Goal: Task Accomplishment & Management: Manage account settings

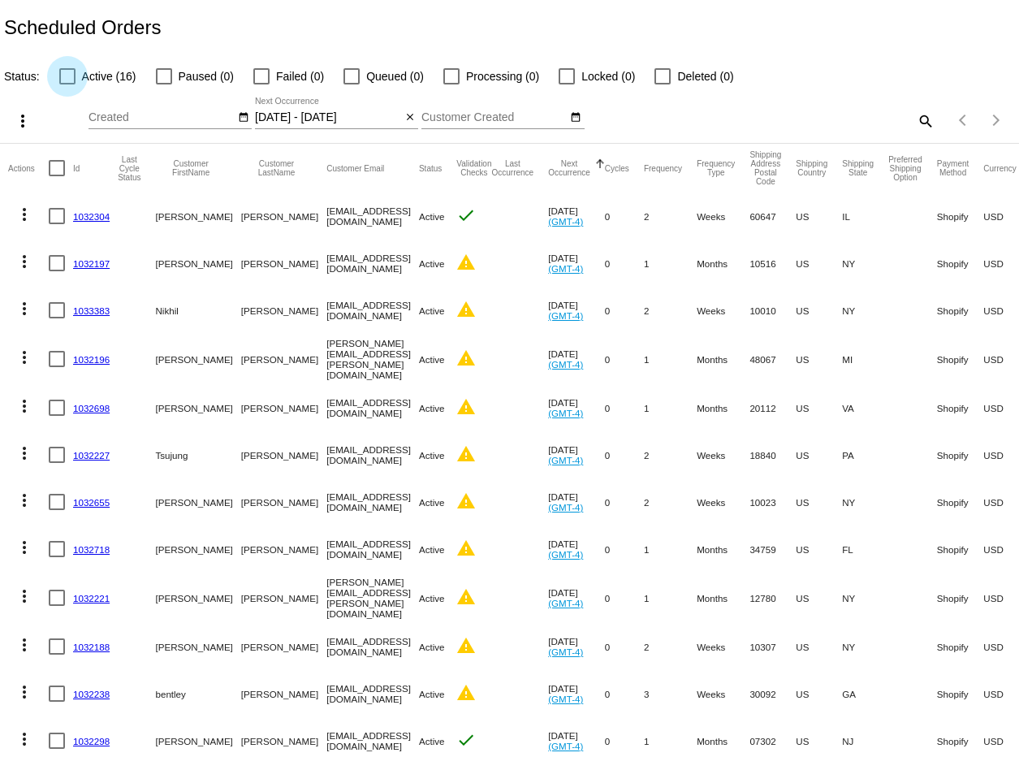
click at [67, 69] on div at bounding box center [67, 76] width 16 height 16
click at [67, 84] on input "Active (16)" at bounding box center [67, 84] width 1 height 1
checkbox input "true"
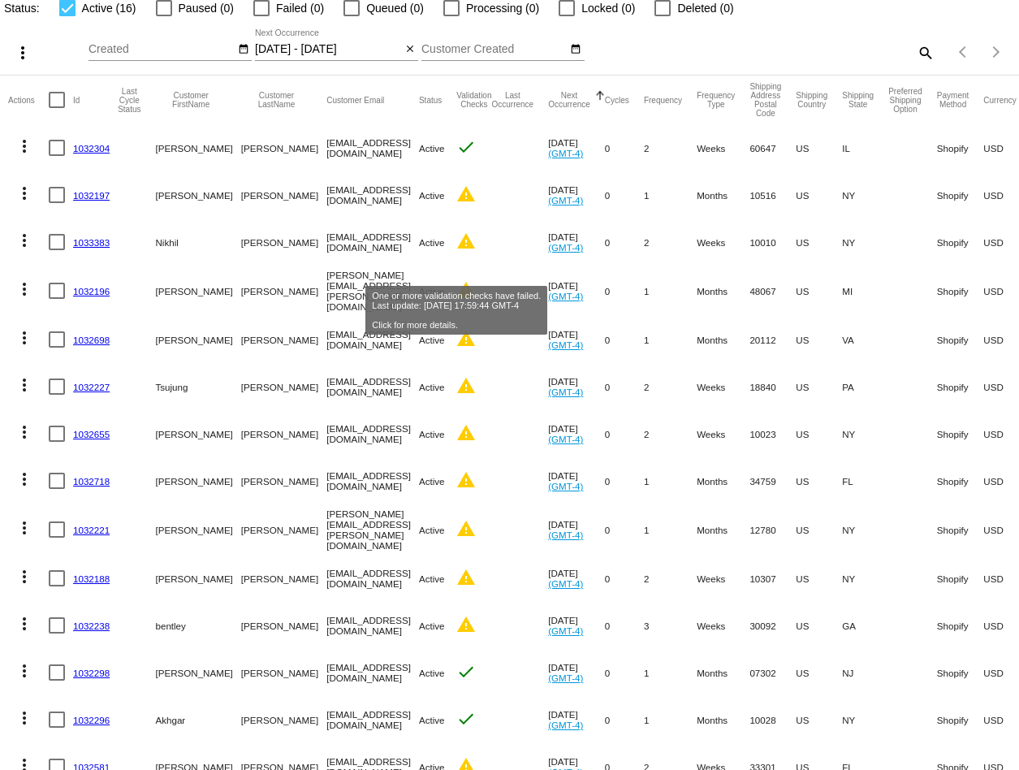
scroll to position [69, 0]
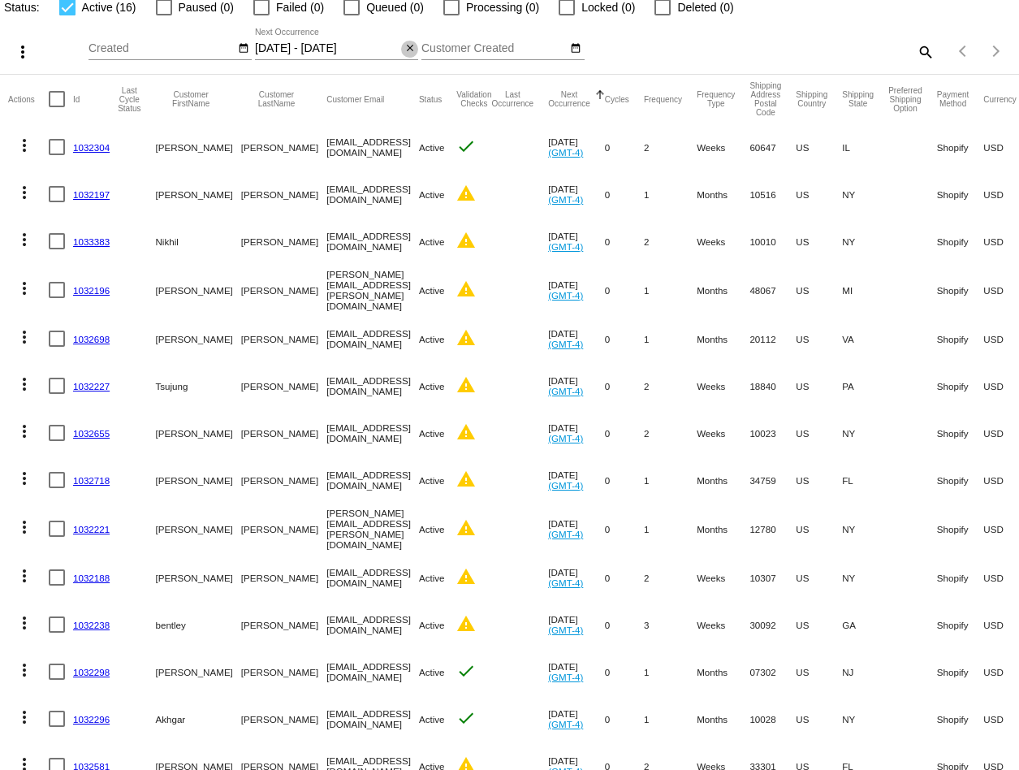
click at [414, 48] on mat-icon "close" at bounding box center [409, 48] width 11 height 13
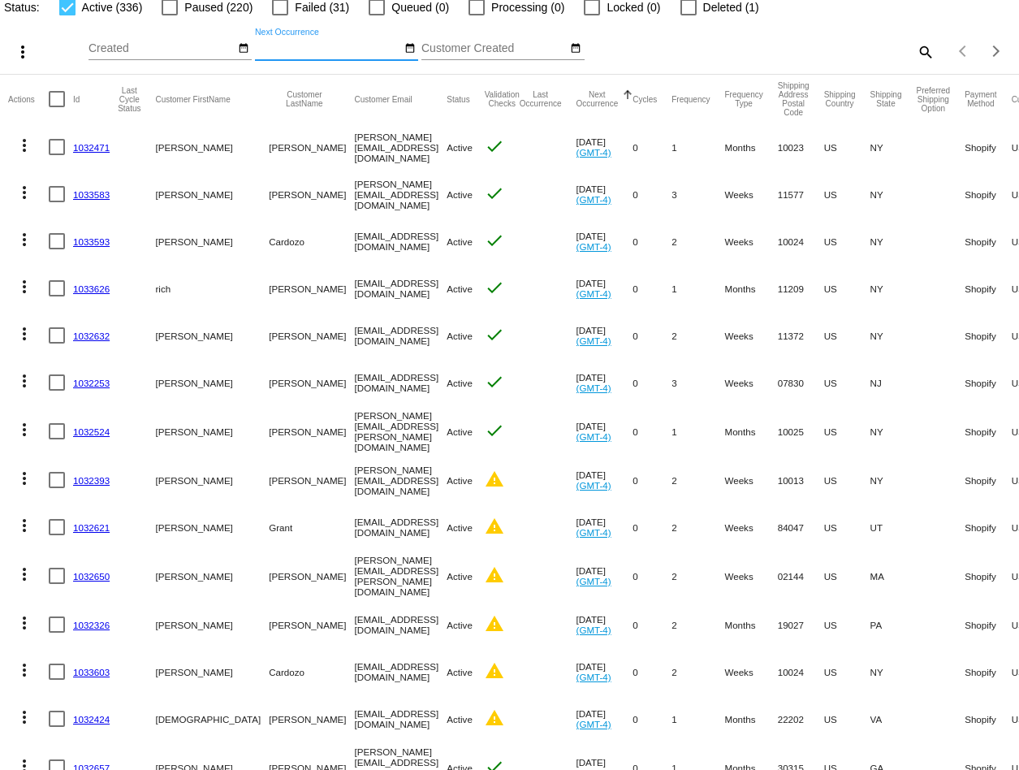
click at [319, 47] on input "Next Occurrence" at bounding box center [328, 48] width 146 height 13
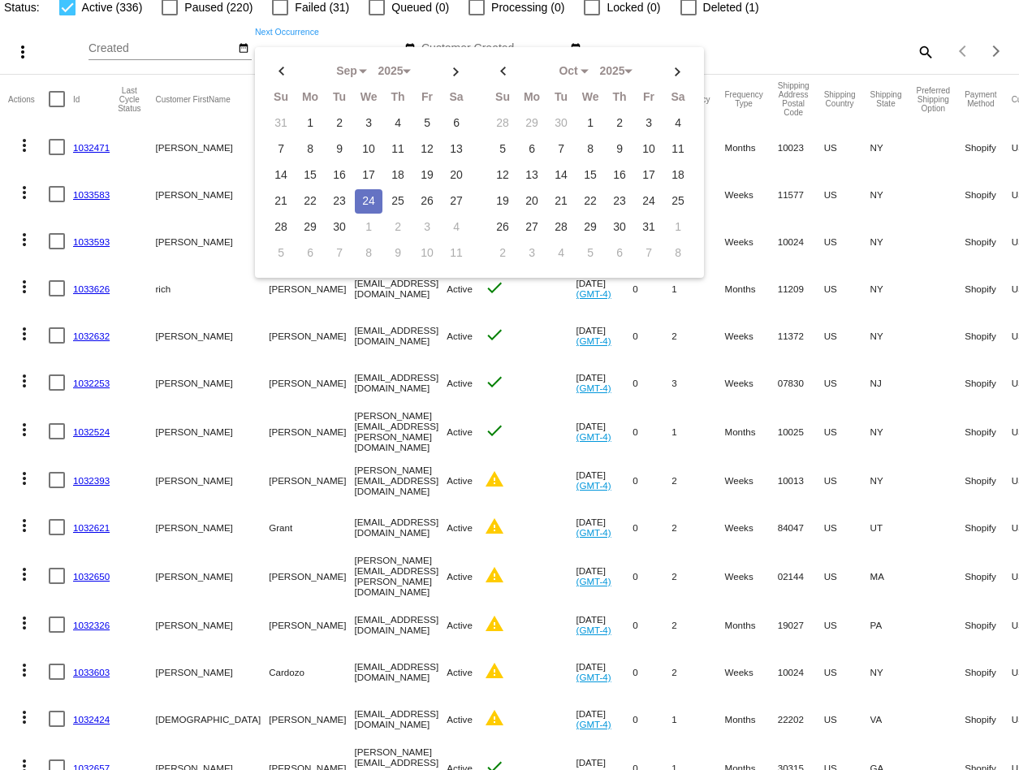
click at [366, 194] on td "24" at bounding box center [369, 201] width 28 height 24
type input "09/24/2025 - 09/24/2025"
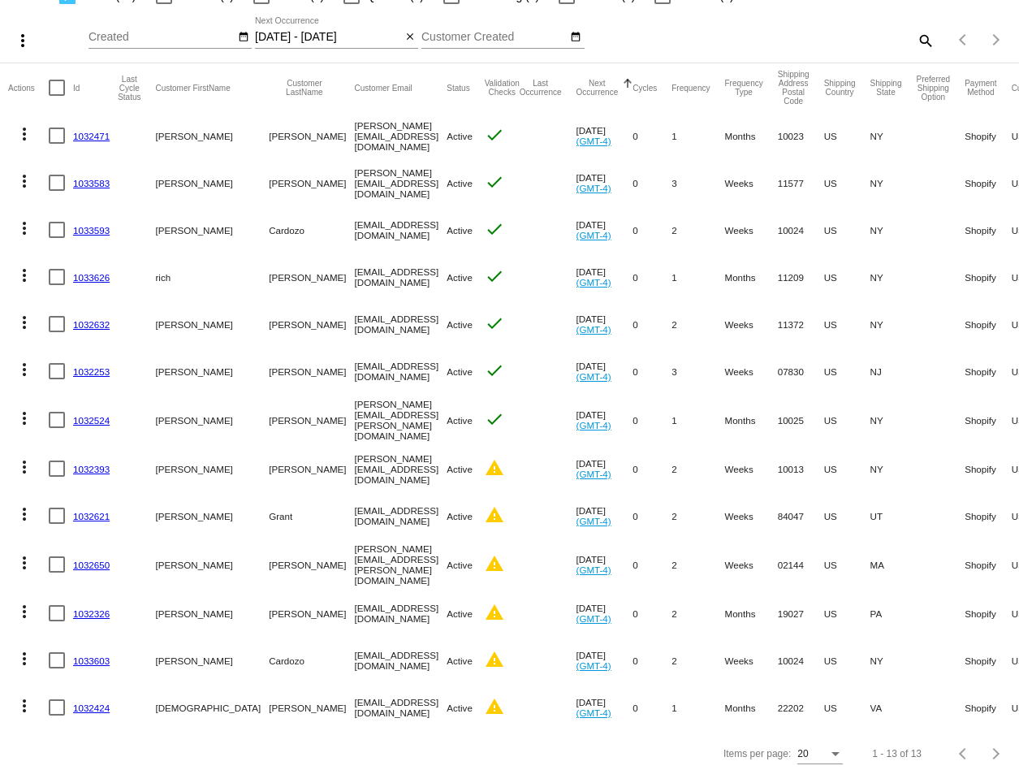
scroll to position [0, 0]
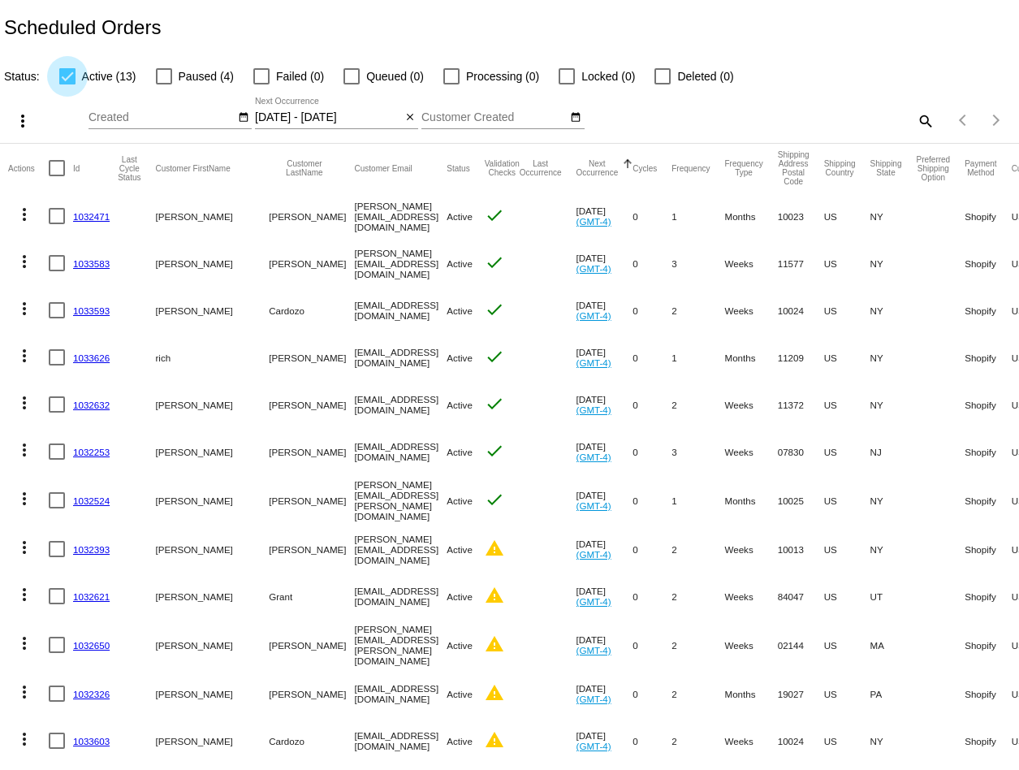
click at [66, 71] on div at bounding box center [67, 76] width 16 height 16
click at [67, 84] on input "Active (13)" at bounding box center [67, 84] width 1 height 1
checkbox input "false"
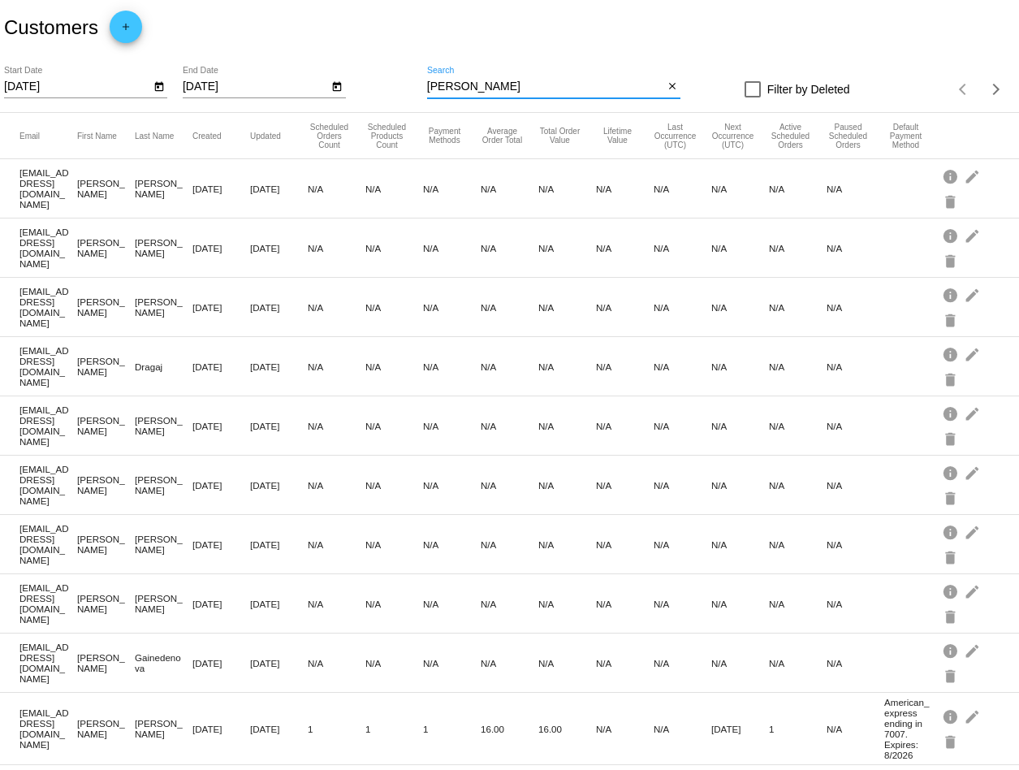
click at [489, 84] on input "ned" at bounding box center [545, 86] width 237 height 13
paste input "SJC110070"
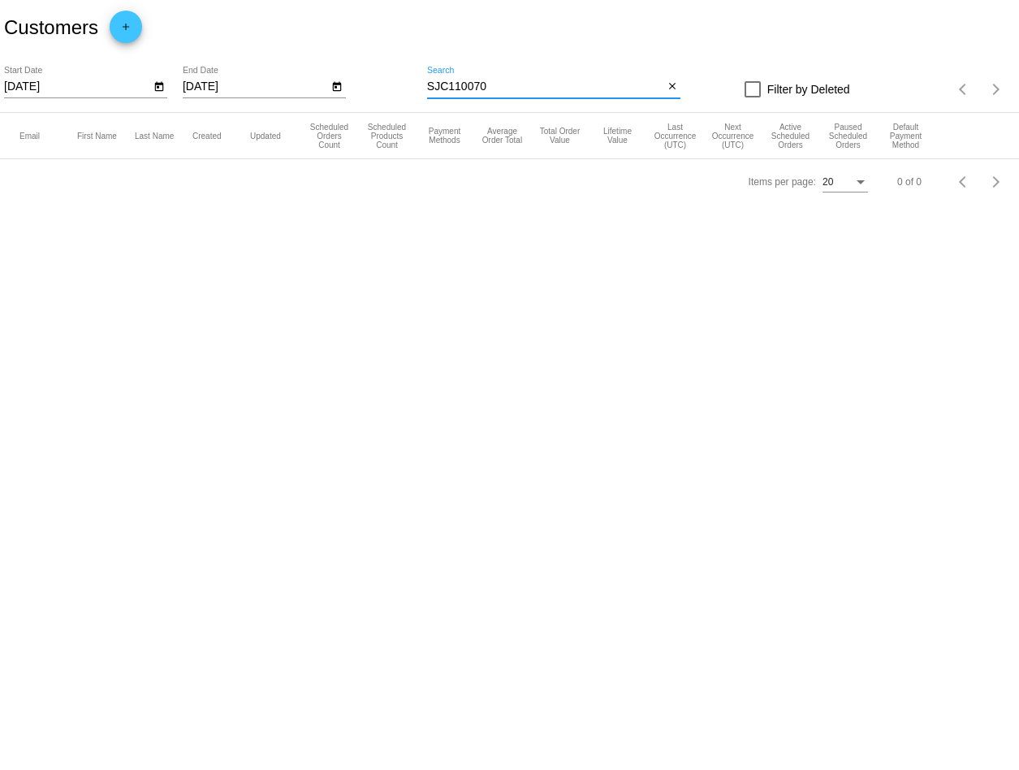
click at [466, 83] on input "SJC110070" at bounding box center [545, 86] width 237 height 13
paste input "Leslie Alan"
click at [489, 83] on input "Leslie Alan" at bounding box center [545, 86] width 237 height 13
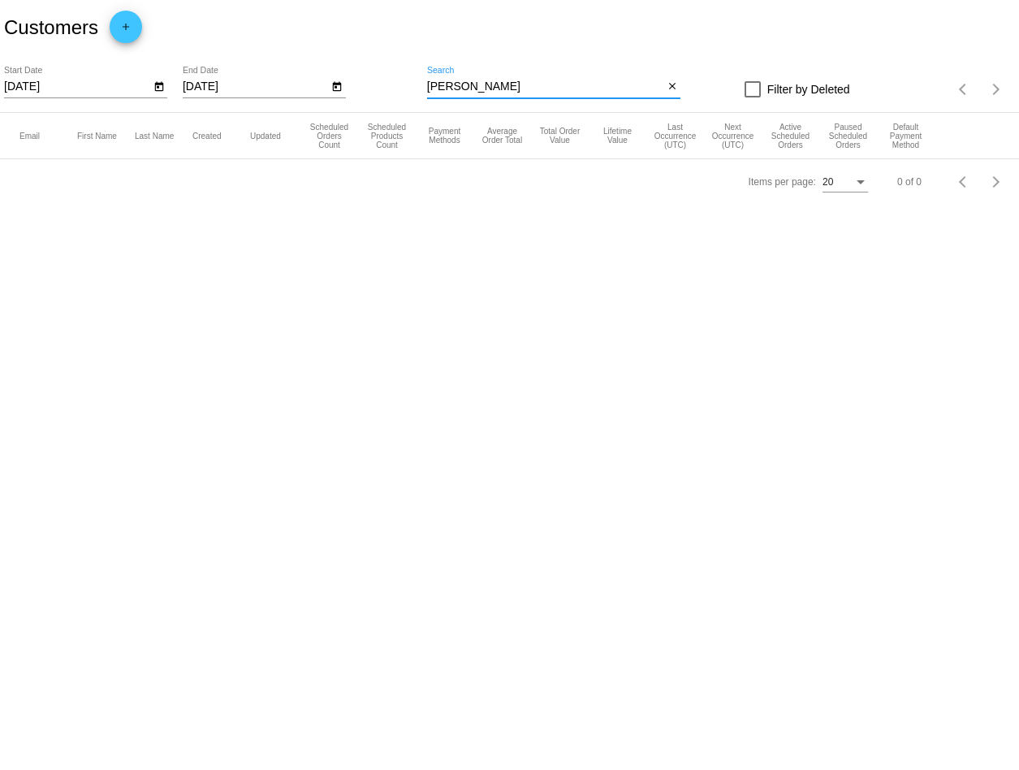
click at [489, 83] on input "Leslie Alan" at bounding box center [545, 86] width 237 height 13
paste input "Jonathan Baker"
type input "Jonathan Baker"
click at [488, 80] on input "Jonathan Baker" at bounding box center [545, 86] width 237 height 13
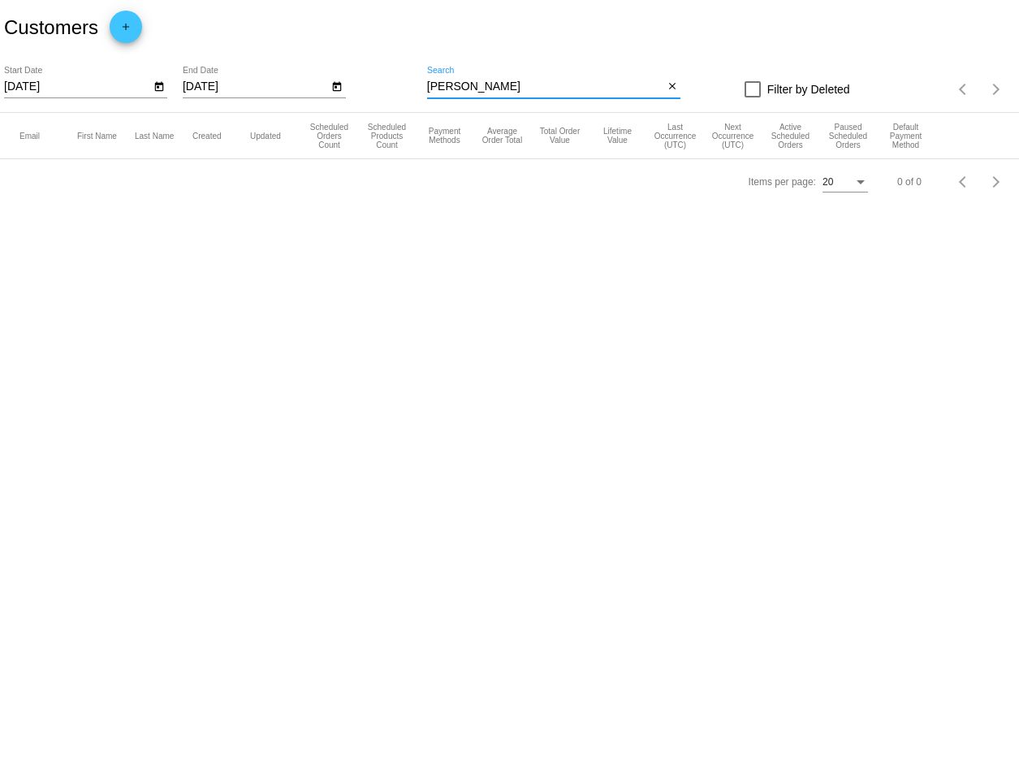
click at [488, 80] on input "Jonathan Baker" at bounding box center [545, 86] width 237 height 13
paste input "lesliealan90@gmail.com"
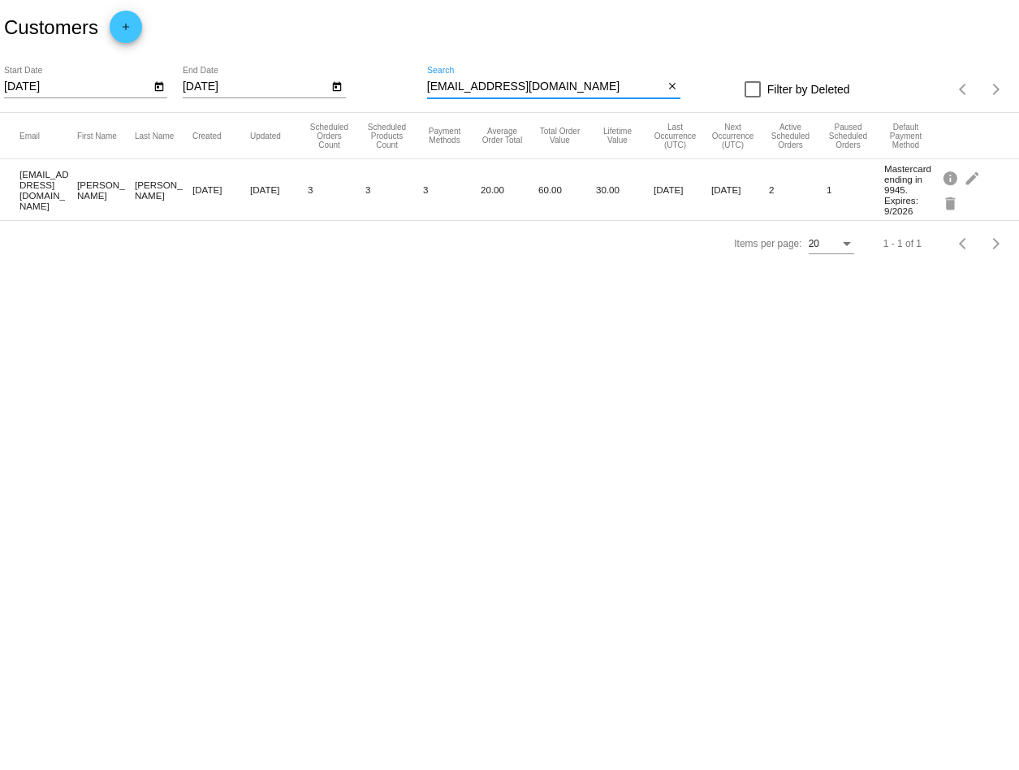
type input "lesliealan90@gmail.com"
click at [259, 88] on input "9/22/2025" at bounding box center [256, 86] width 146 height 13
type input "9"
click at [104, 82] on app-dashboard-customers "Customers add 8/4/2025 Start Date End Date lesliealan90@gmail.com Search close …" at bounding box center [509, 133] width 1019 height 266
click at [103, 85] on input "8/4/2025" at bounding box center [77, 86] width 146 height 13
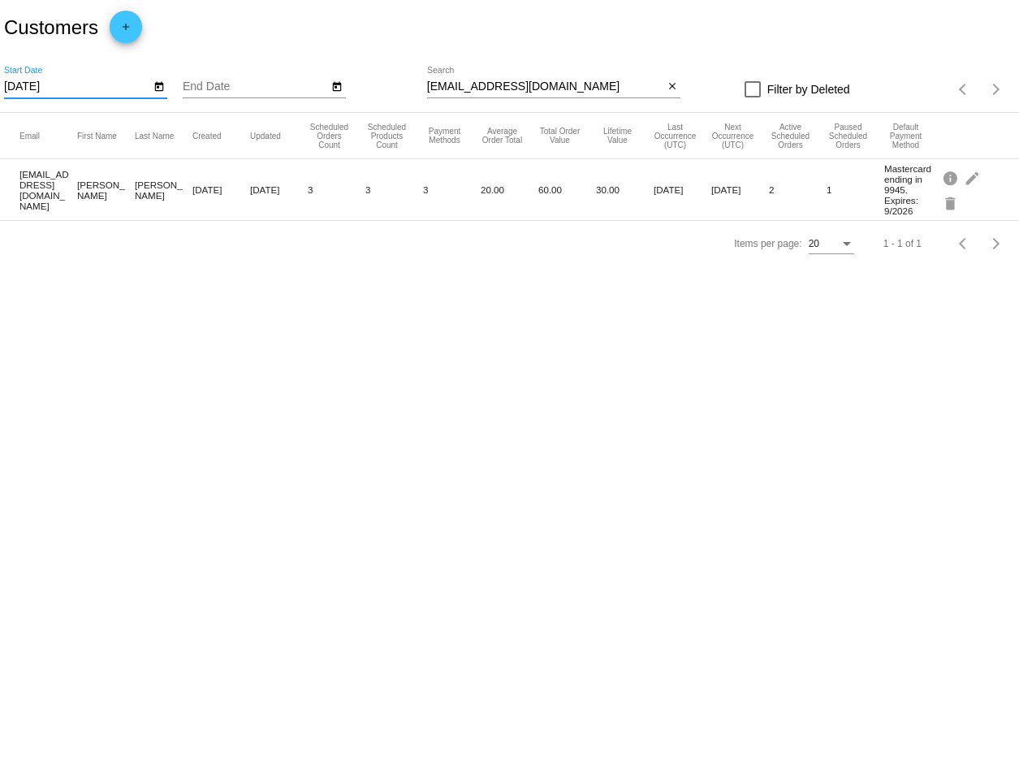
click at [103, 85] on input "8/4/2025" at bounding box center [77, 86] width 146 height 13
drag, startPoint x: 103, startPoint y: 85, endPoint x: -54, endPoint y: 87, distance: 157.5
click at [0, 87] on html "Customers add 8/4/2025 Start Date End Date lesliealan90@gmail.com Search close …" at bounding box center [509, 385] width 1019 height 770
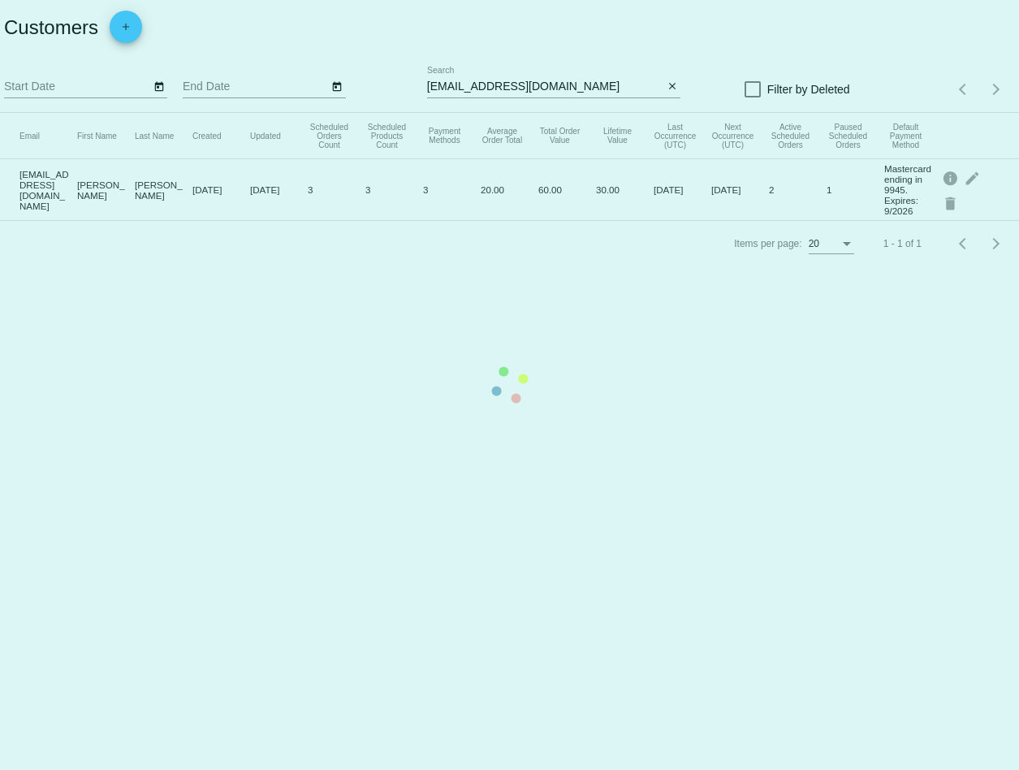
click at [399, 14] on app-dashboard-customers "Customers add Start Date End Date lesliealan90@gmail.com Search close Filter by…" at bounding box center [509, 133] width 1019 height 266
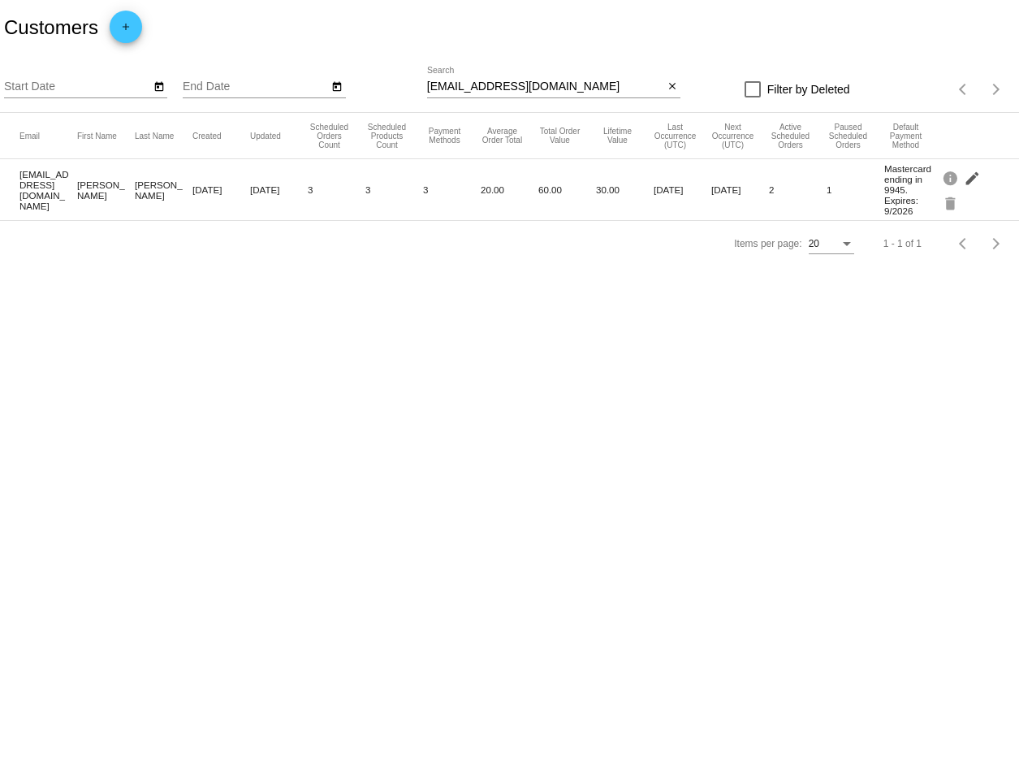
click at [973, 178] on mat-icon "edit" at bounding box center [973, 177] width 19 height 25
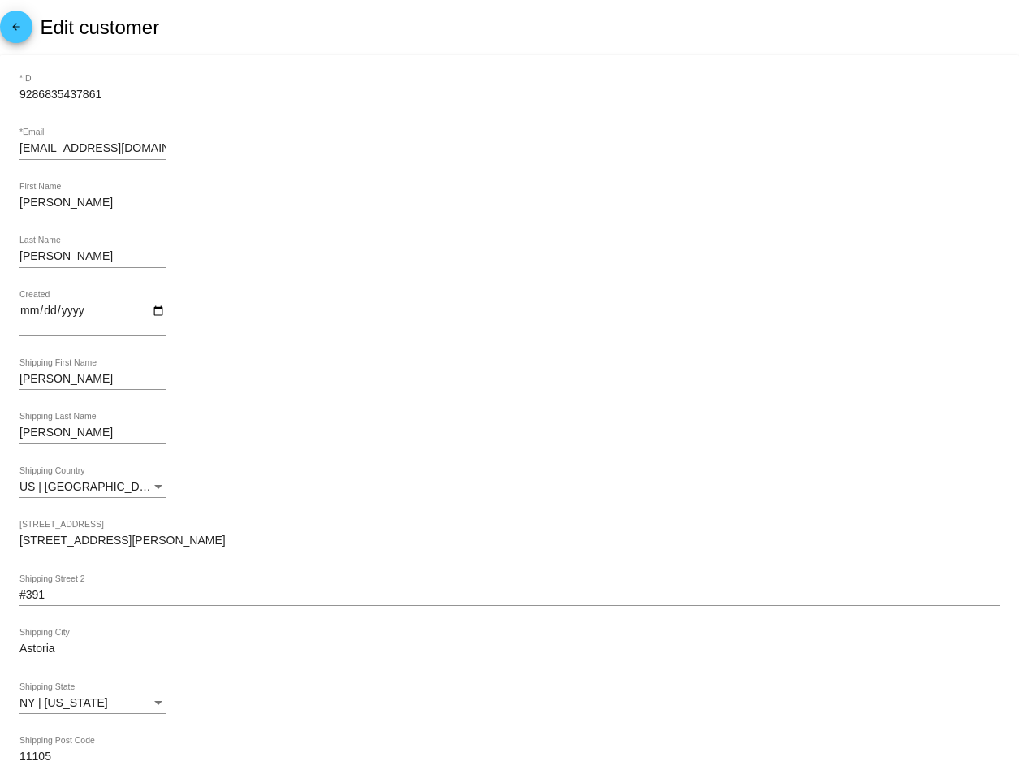
click at [11, 25] on mat-icon "arrow_back" at bounding box center [15, 30] width 19 height 19
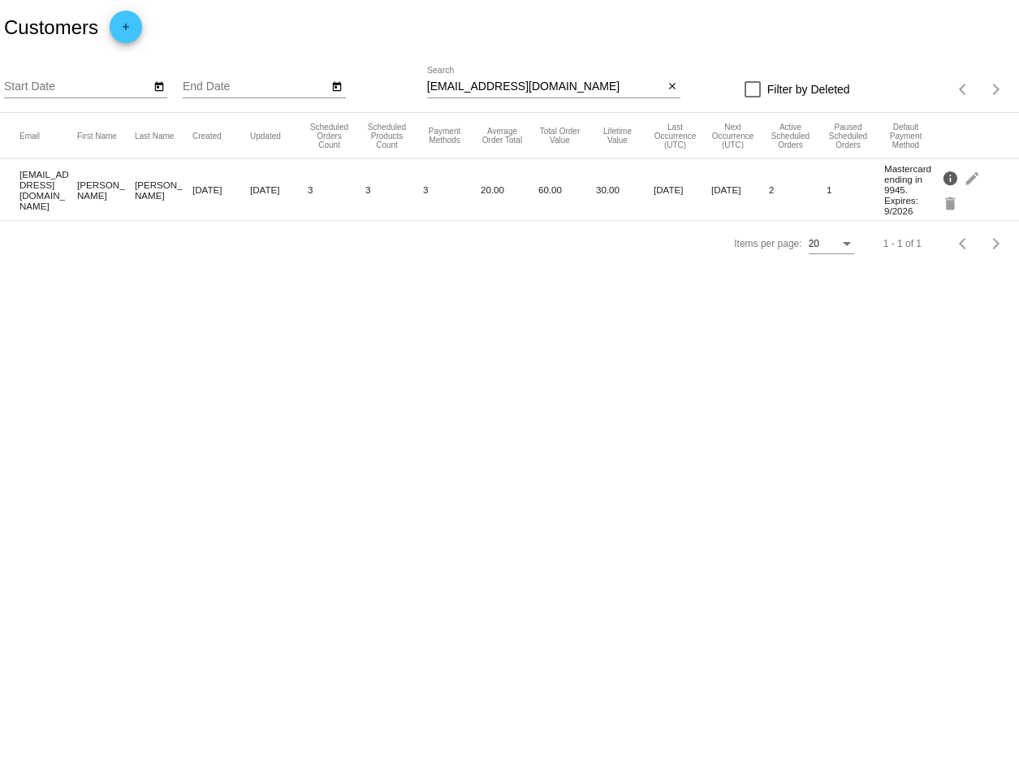
click at [949, 177] on mat-icon "info" at bounding box center [951, 177] width 19 height 25
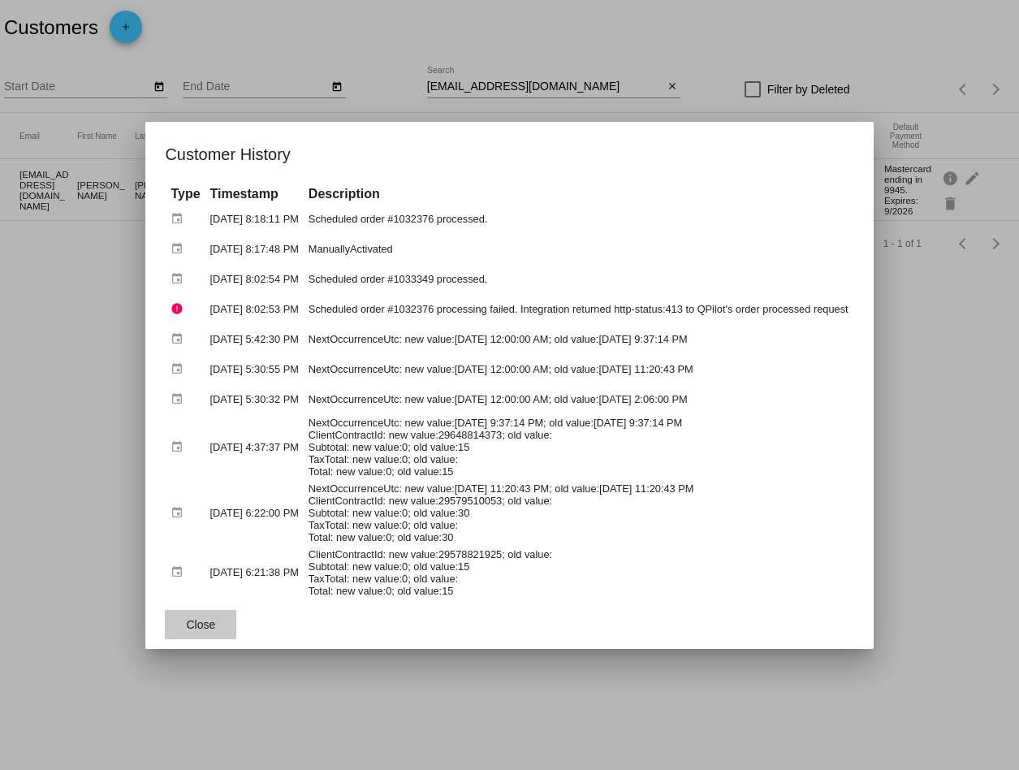
click at [175, 611] on button "Close" at bounding box center [200, 624] width 71 height 29
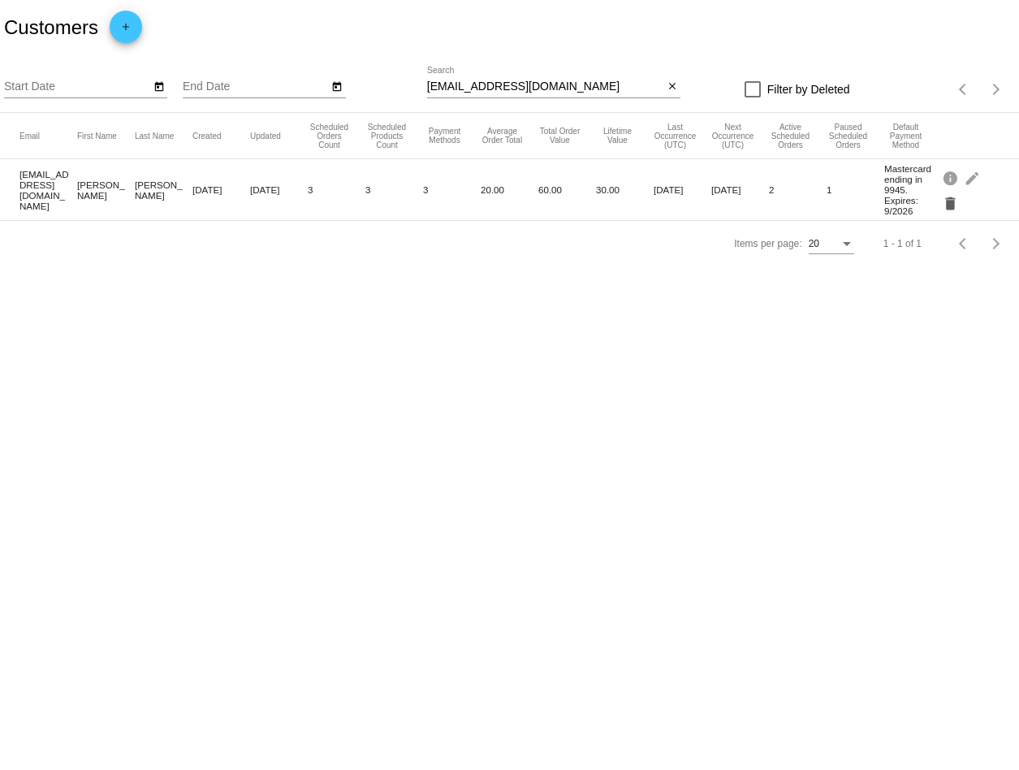
click at [951, 206] on mat-icon "delete" at bounding box center [951, 202] width 19 height 25
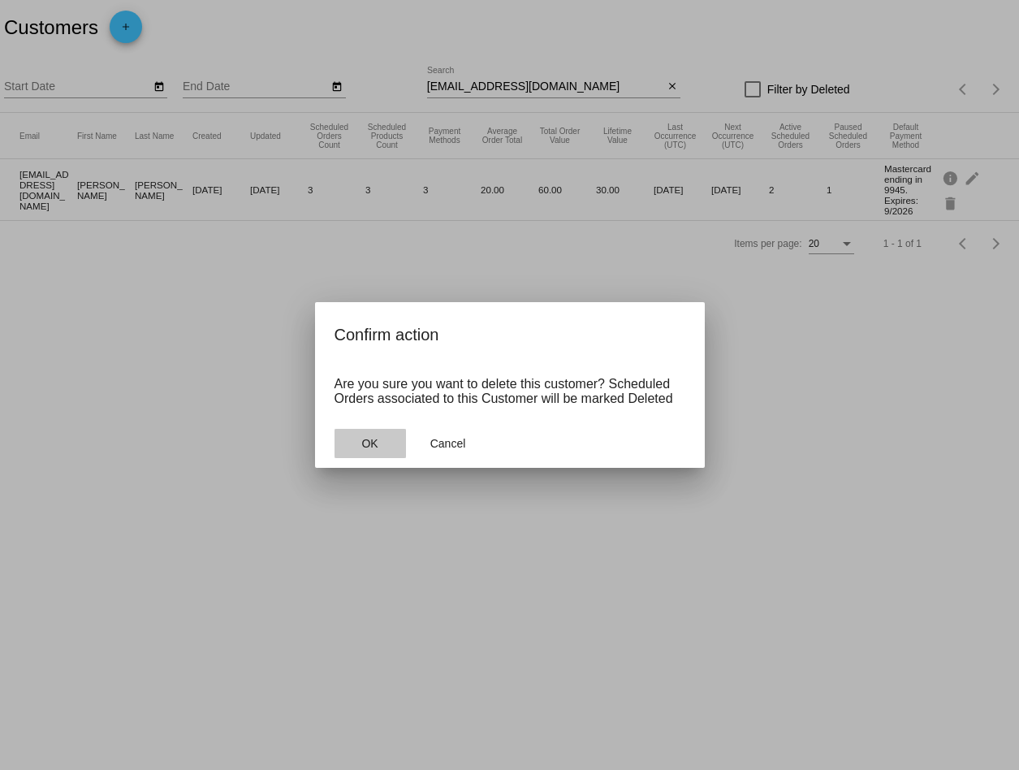
click at [364, 438] on span "OK" at bounding box center [369, 443] width 16 height 13
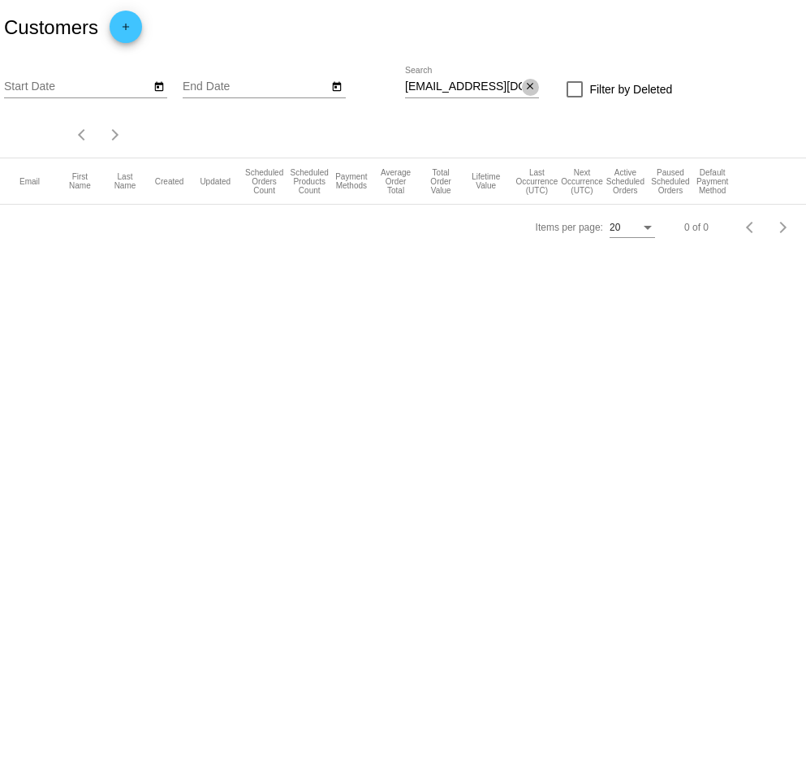
click at [535, 86] on mat-icon "close" at bounding box center [529, 86] width 11 height 13
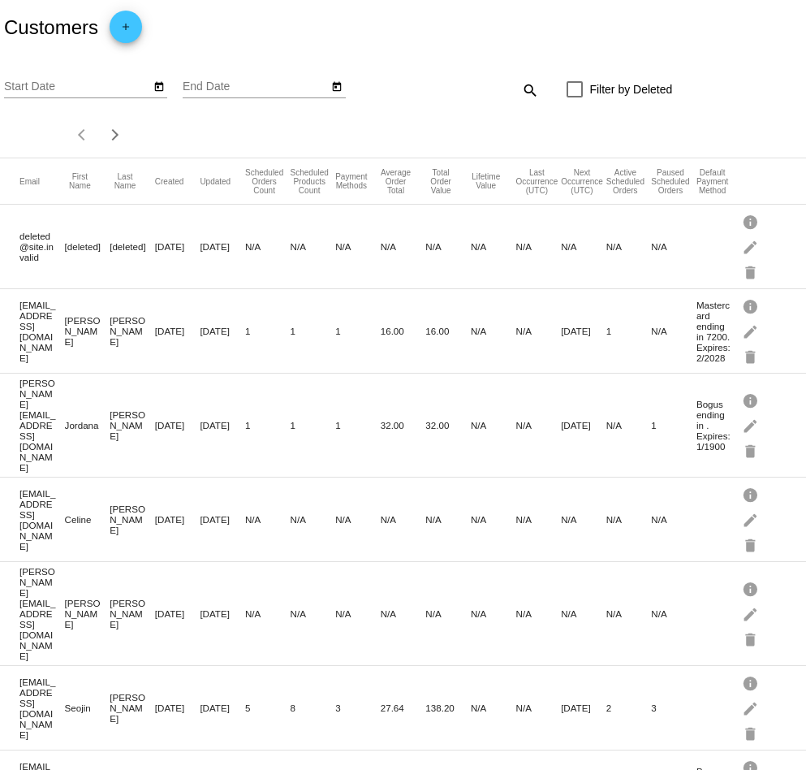
click at [531, 90] on mat-icon "search" at bounding box center [528, 89] width 19 height 25
click at [471, 87] on input "Search" at bounding box center [472, 86] width 134 height 13
paste input "[PERSON_NAME][EMAIL_ADDRESS][DOMAIN_NAME]"
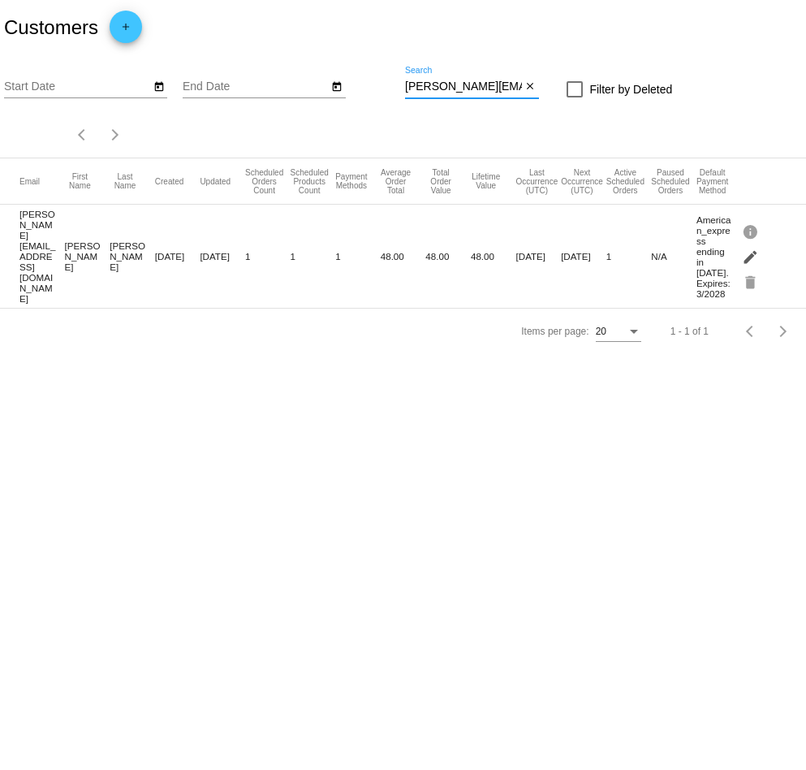
type input "[PERSON_NAME][EMAIL_ADDRESS][DOMAIN_NAME]"
click at [753, 250] on mat-icon "edit" at bounding box center [751, 256] width 19 height 25
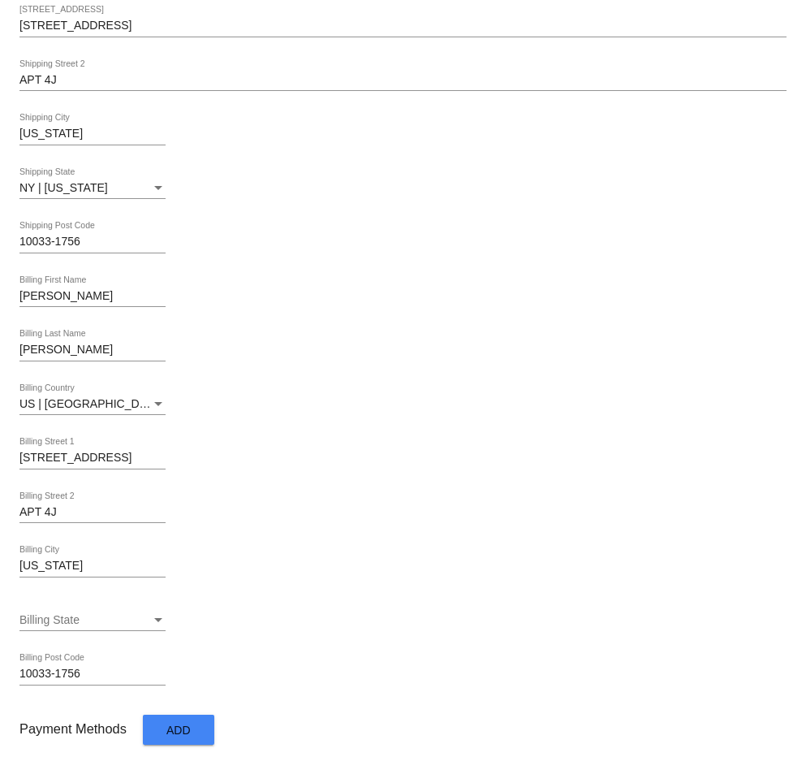
scroll to position [684, 0]
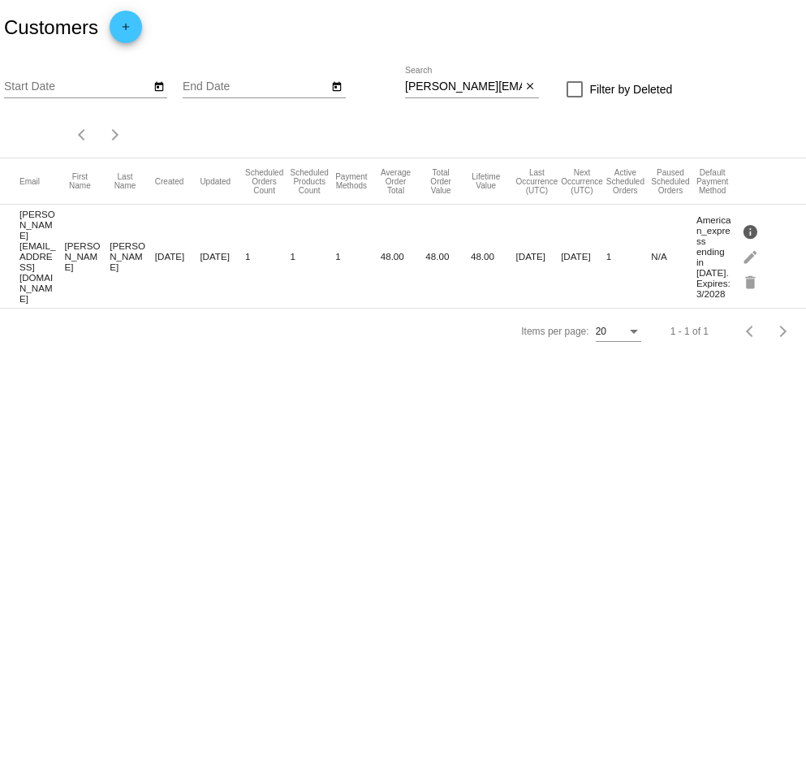
click at [754, 222] on mat-icon "info" at bounding box center [751, 230] width 19 height 25
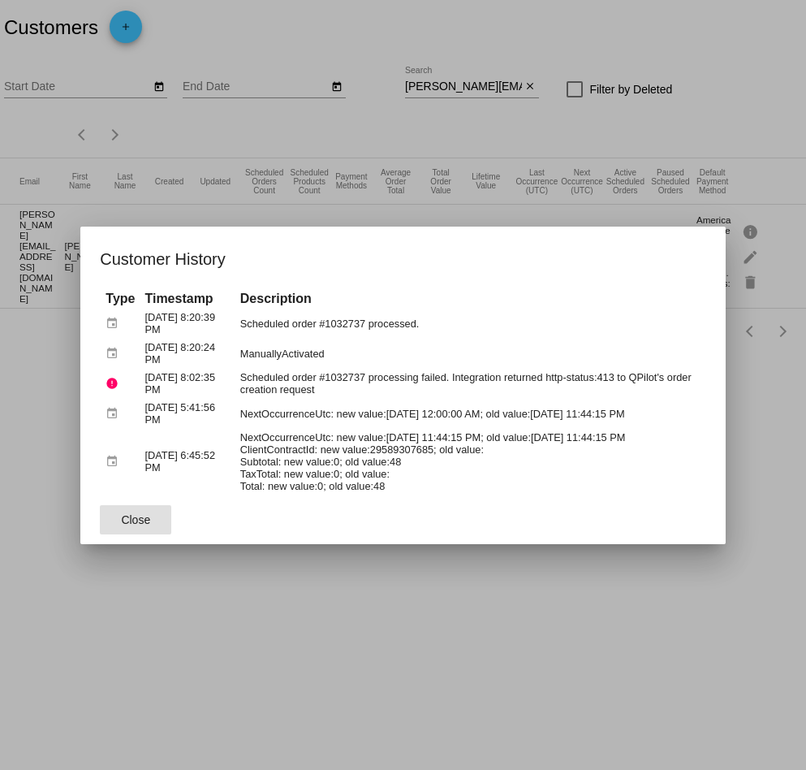
click at [144, 513] on span "Close" at bounding box center [135, 519] width 29 height 13
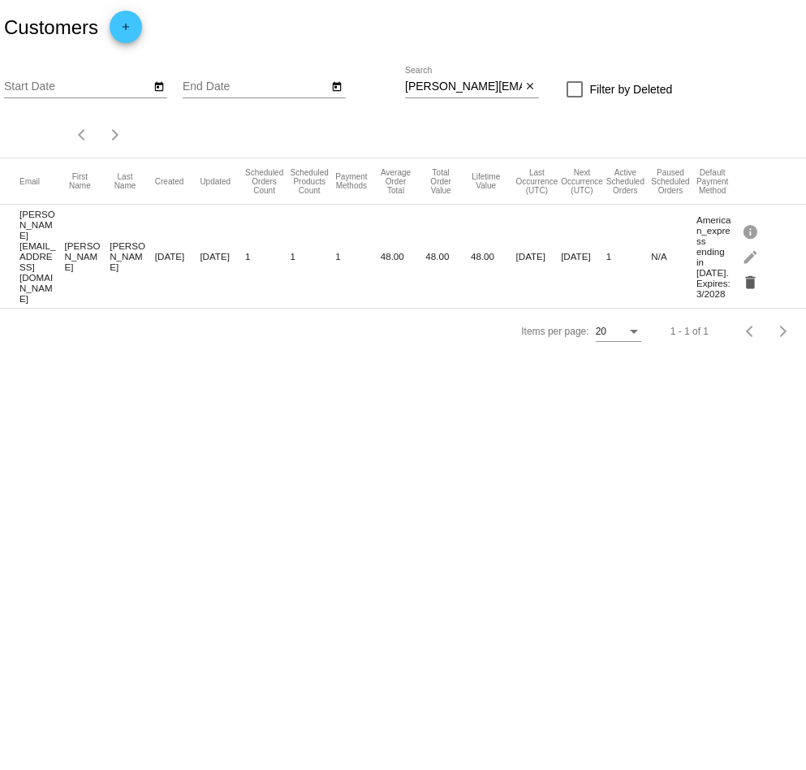
click at [758, 274] on mat-icon "delete" at bounding box center [751, 281] width 19 height 25
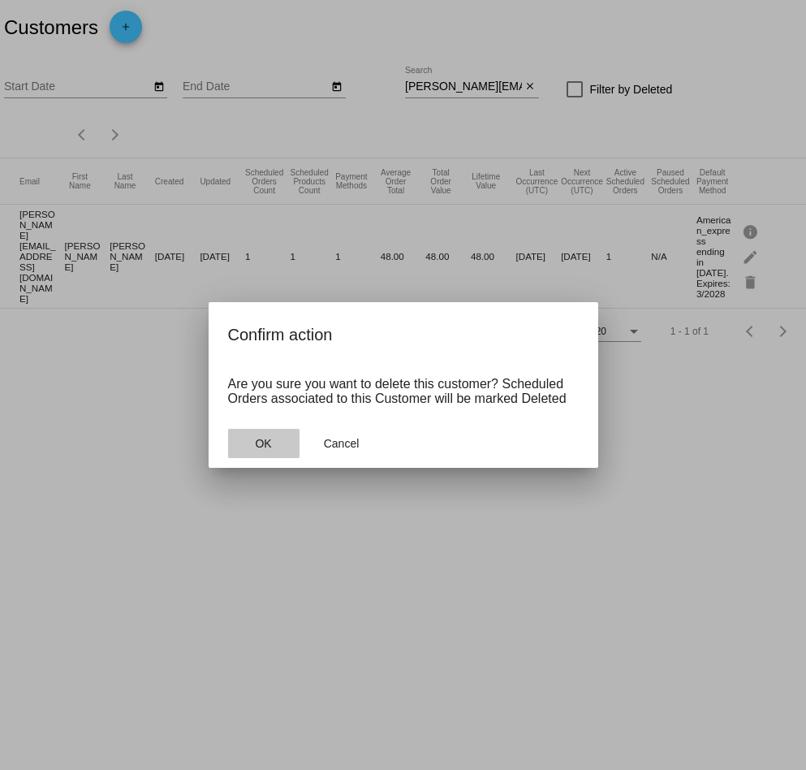
click at [255, 438] on span "OK" at bounding box center [263, 443] width 16 height 13
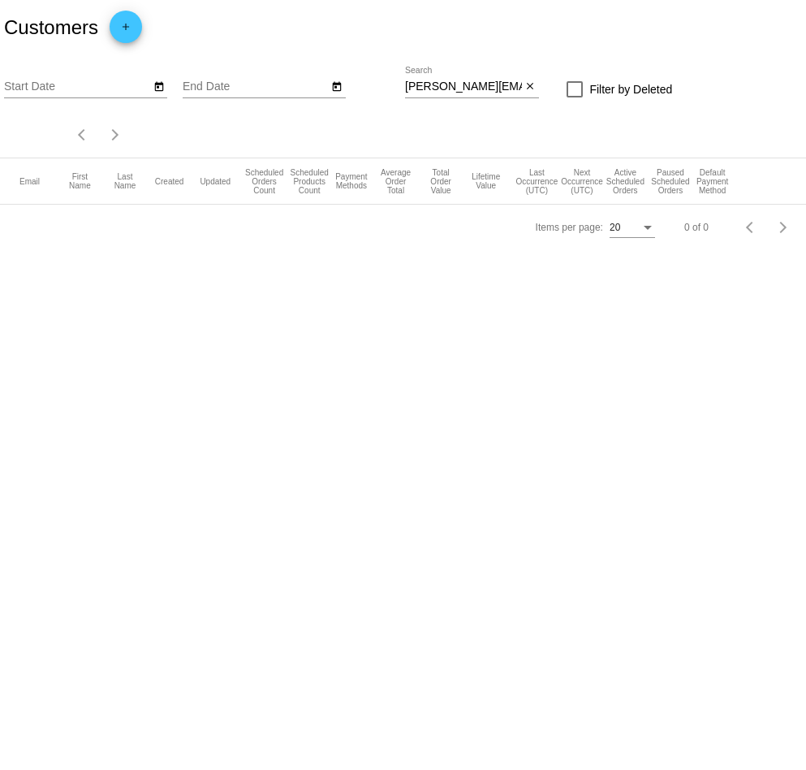
click at [467, 90] on input "[PERSON_NAME][EMAIL_ADDRESS][DOMAIN_NAME]" at bounding box center [463, 86] width 117 height 13
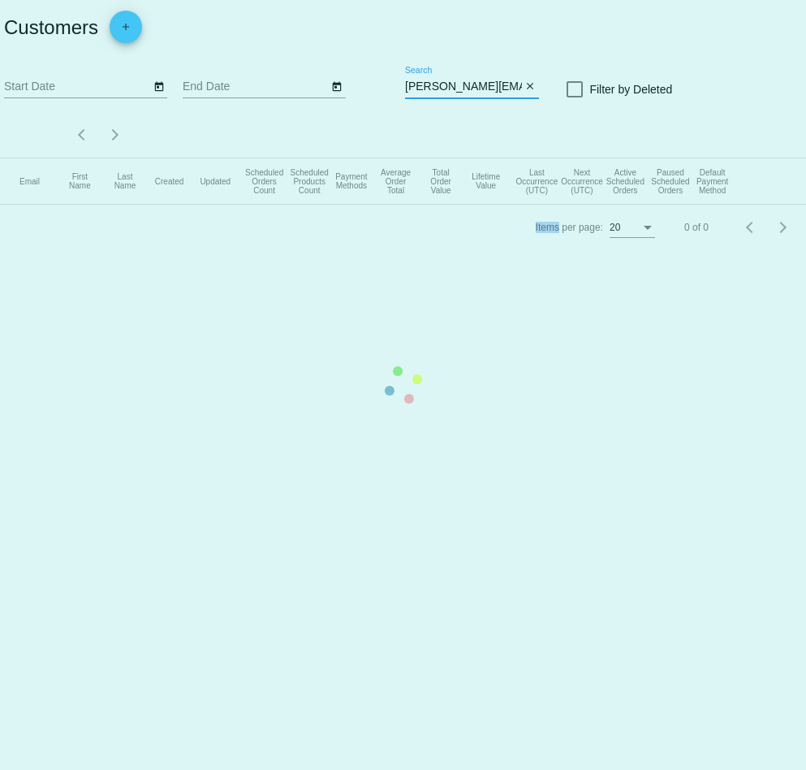
click at [467, 158] on mat-table "Email First Name Last Name Created Updated Scheduled Orders Count Scheduled Pro…" at bounding box center [403, 181] width 806 height 46
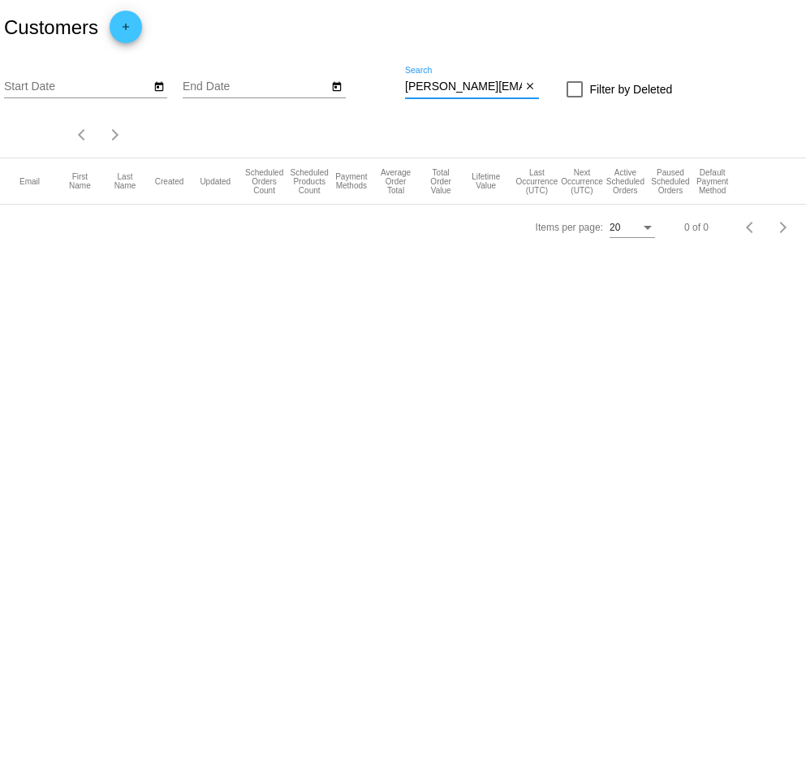
click at [467, 90] on input "[PERSON_NAME][EMAIL_ADDRESS][DOMAIN_NAME]" at bounding box center [463, 86] width 117 height 13
paste input "[PERSON_NAME]"
drag, startPoint x: 495, startPoint y: 84, endPoint x: 449, endPoint y: 84, distance: 46.3
click at [449, 84] on input "[PERSON_NAME]" at bounding box center [463, 86] width 117 height 13
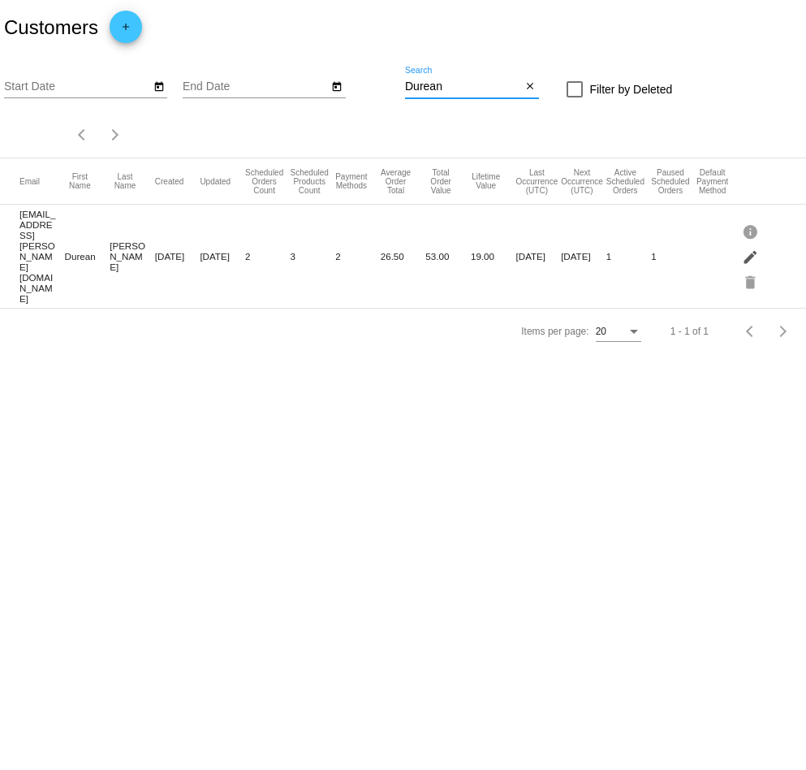
type input "Durean"
click at [743, 244] on mat-icon "edit" at bounding box center [751, 256] width 19 height 25
click at [752, 220] on mat-icon "info" at bounding box center [751, 230] width 19 height 25
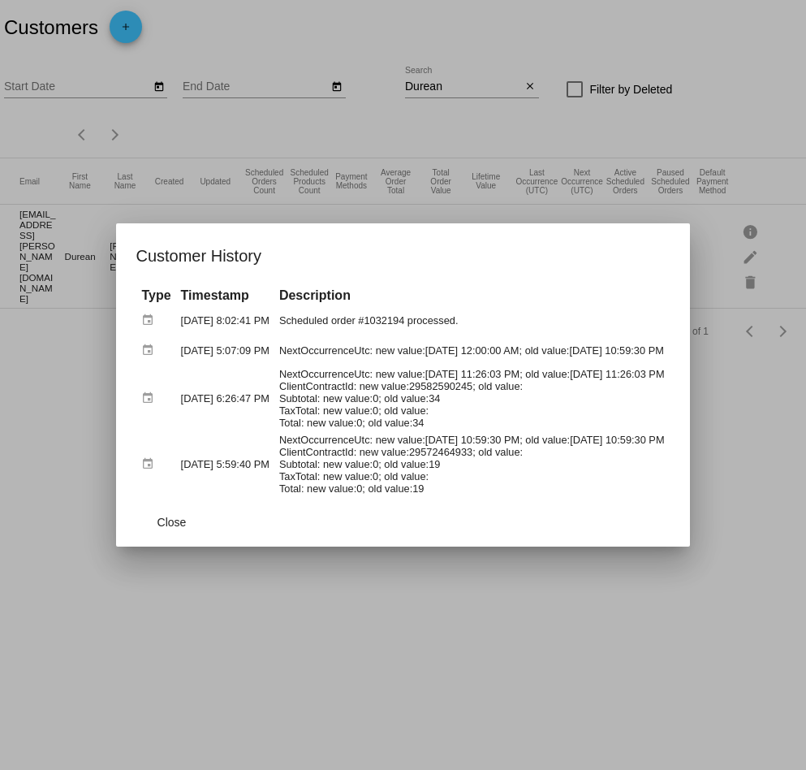
click at [415, 610] on div at bounding box center [403, 385] width 806 height 770
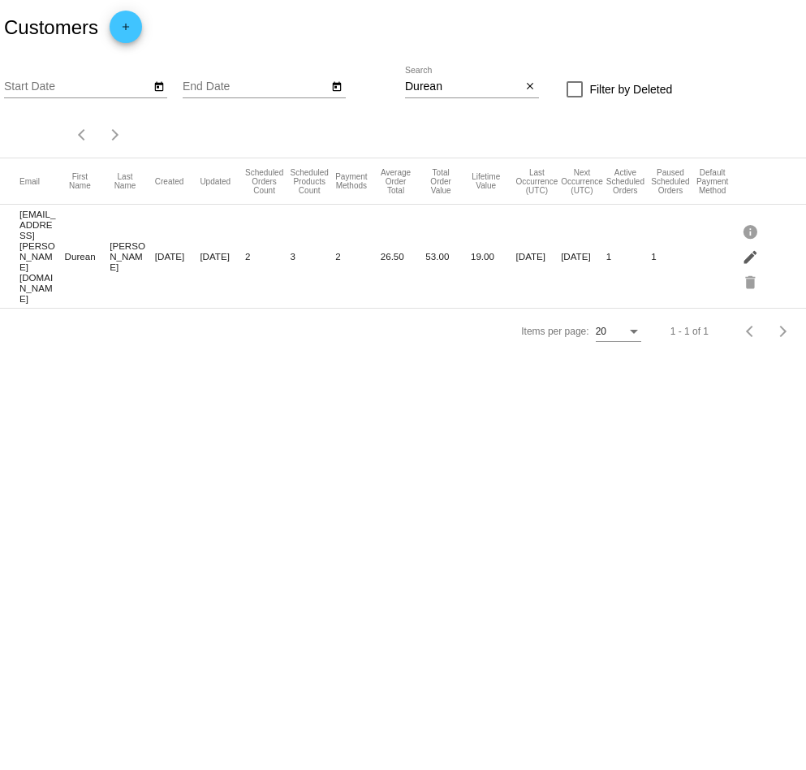
click at [750, 244] on mat-icon "edit" at bounding box center [751, 256] width 19 height 25
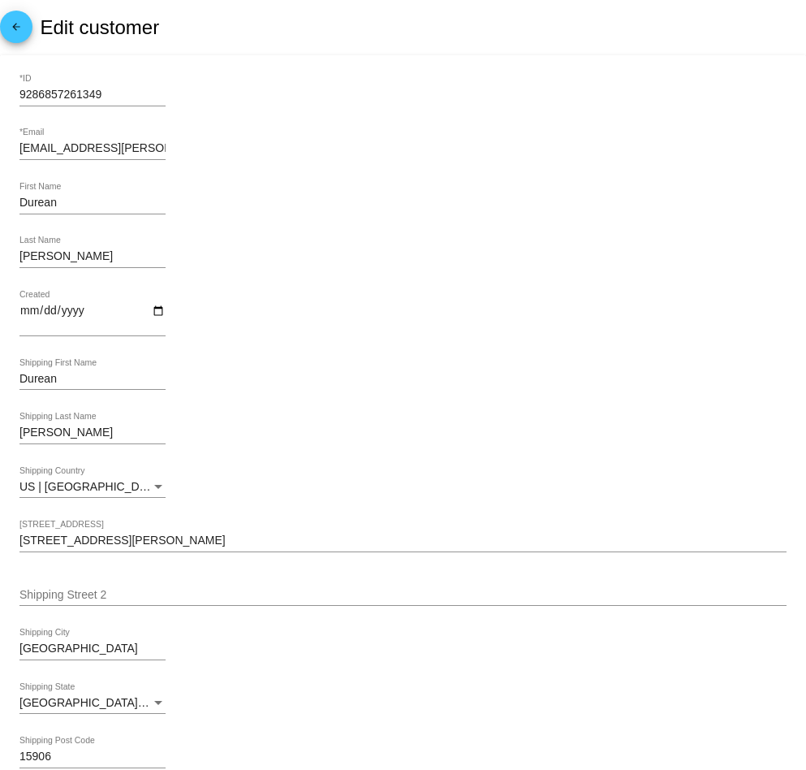
click at [73, 153] on input "[EMAIL_ADDRESS][PERSON_NAME][DOMAIN_NAME]" at bounding box center [92, 148] width 146 height 13
click at [18, 33] on mat-icon "arrow_back" at bounding box center [15, 30] width 19 height 19
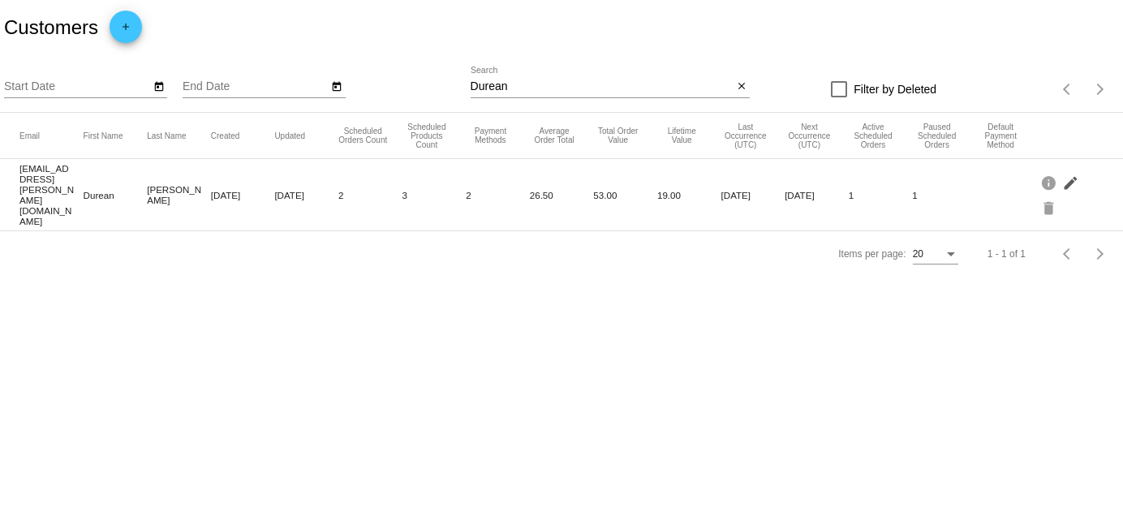
click at [805, 172] on mat-icon "edit" at bounding box center [1072, 182] width 19 height 25
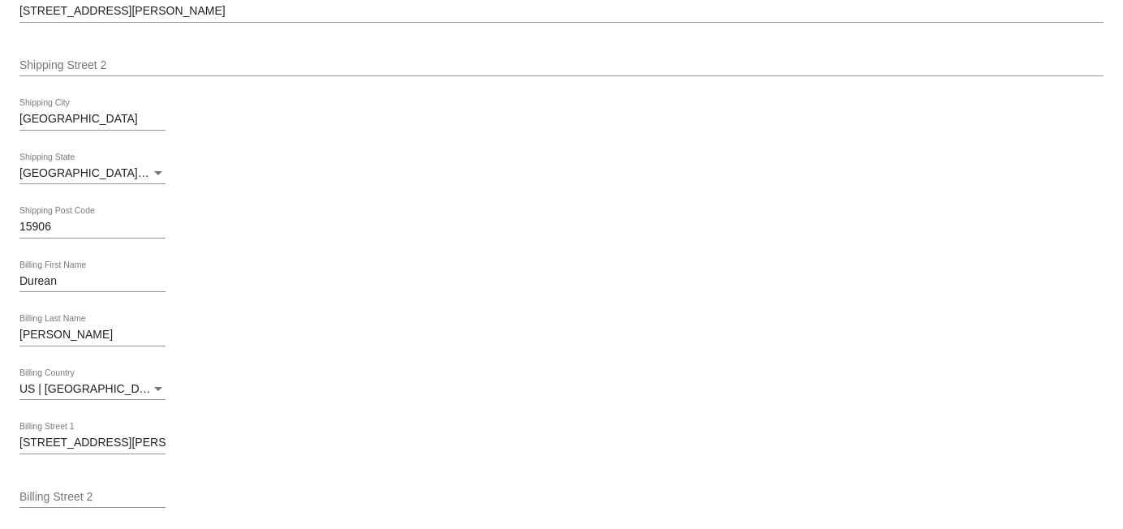
scroll to position [924, 0]
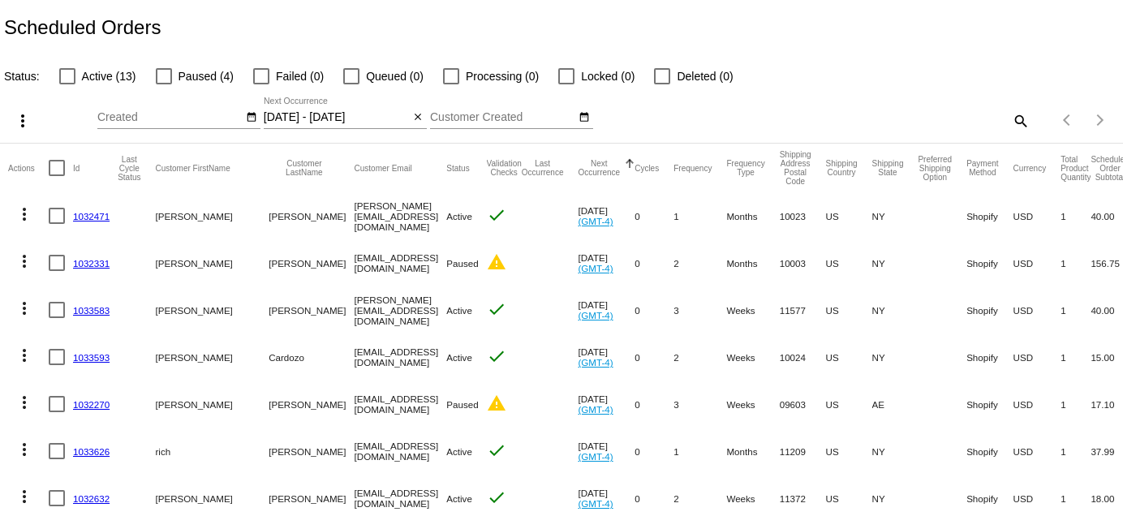
click at [67, 78] on div at bounding box center [67, 76] width 16 height 16
click at [67, 84] on input "Active (13)" at bounding box center [67, 84] width 1 height 1
checkbox input "true"
